Goal: Transaction & Acquisition: Purchase product/service

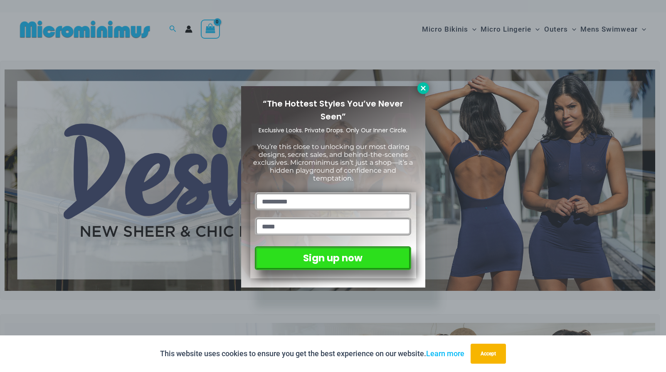
click at [422, 89] on icon at bounding box center [423, 88] width 5 height 5
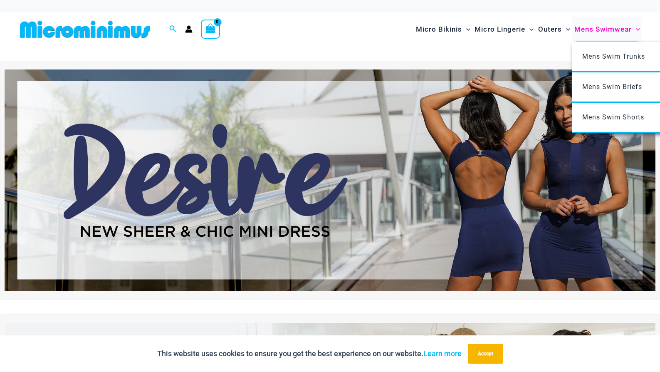
click at [597, 31] on span "Mens Swimwear" at bounding box center [602, 29] width 57 height 21
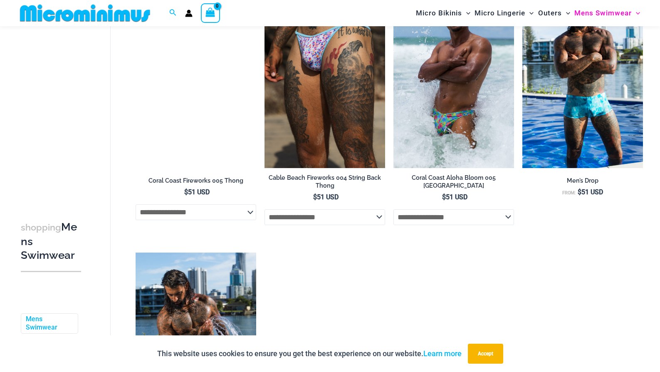
scroll to position [700, 0]
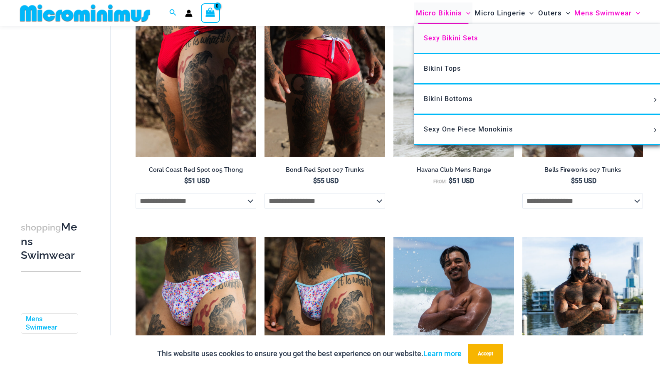
click at [439, 38] on span "Sexy Bikini Sets" at bounding box center [451, 38] width 54 height 8
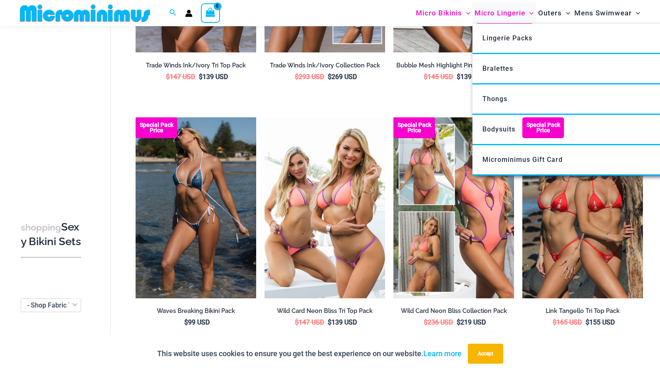
scroll to position [284, 0]
